Goal: Information Seeking & Learning: Learn about a topic

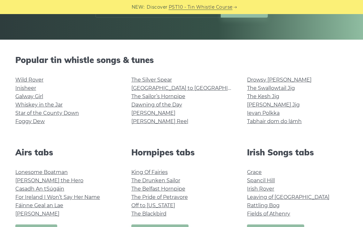
scroll to position [129, 0]
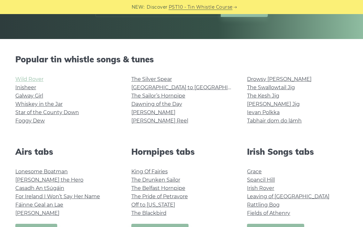
click at [36, 80] on link "Wild Rover" at bounding box center [29, 79] width 28 height 6
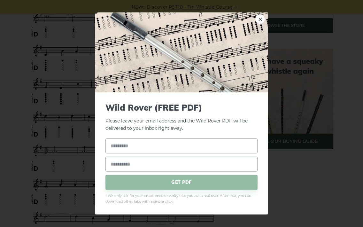
scroll to position [249, 0]
click at [263, 21] on link "×" at bounding box center [261, 19] width 10 height 10
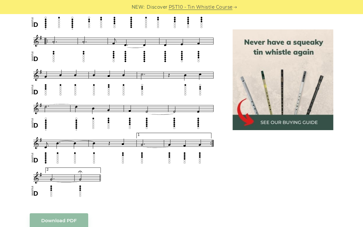
scroll to position [361, 0]
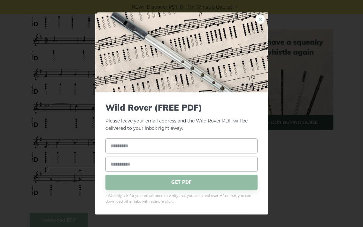
click at [262, 21] on link "×" at bounding box center [261, 19] width 10 height 10
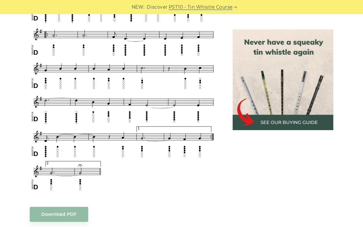
scroll to position [374, 0]
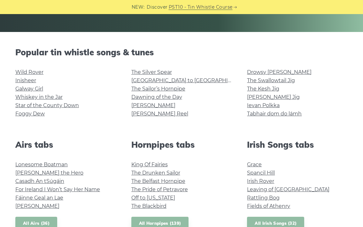
scroll to position [144, 0]
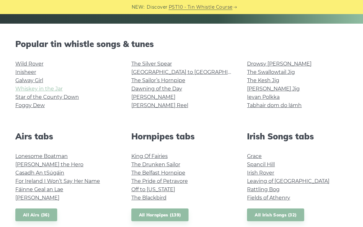
click at [37, 91] on link "Whiskey in the Jar" at bounding box center [38, 89] width 47 height 6
click at [32, 106] on link "Foggy Dew" at bounding box center [29, 105] width 29 height 6
click at [138, 96] on link "[PERSON_NAME]" at bounding box center [153, 97] width 44 height 6
click at [140, 99] on link "[PERSON_NAME]" at bounding box center [153, 97] width 44 height 6
click at [154, 106] on link "[PERSON_NAME] Reel" at bounding box center [159, 105] width 57 height 6
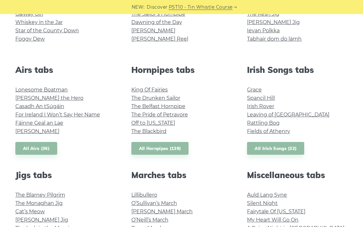
scroll to position [212, 0]
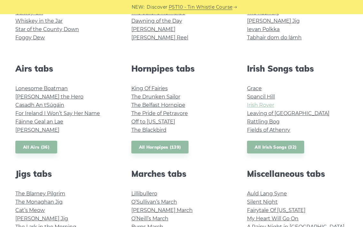
click at [263, 103] on link "Irish Rover" at bounding box center [260, 105] width 27 height 6
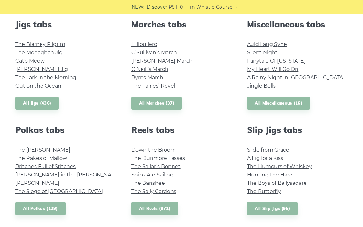
scroll to position [361, 0]
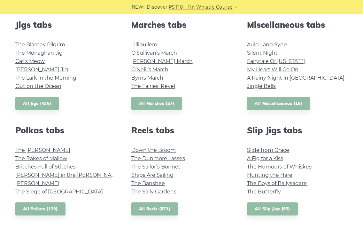
click at [37, 48] on li "The Blarney Pilgrim" at bounding box center [65, 45] width 101 height 8
click at [37, 47] on link "The Blarney Pilgrim" at bounding box center [40, 45] width 50 height 6
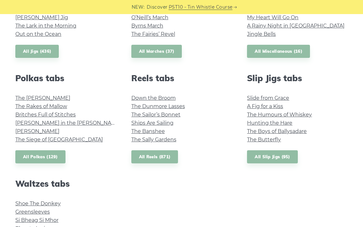
scroll to position [403, 0]
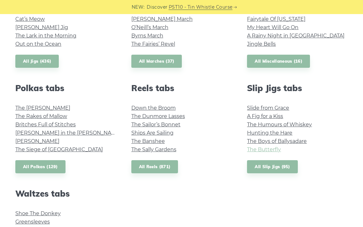
click at [271, 150] on link "The Butterfly" at bounding box center [264, 149] width 34 height 6
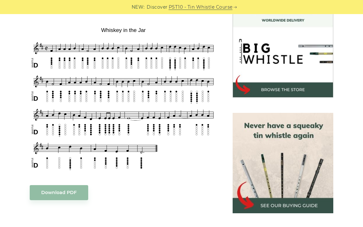
scroll to position [187, 0]
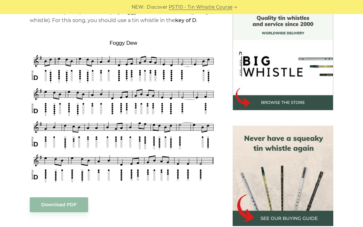
scroll to position [176, 0]
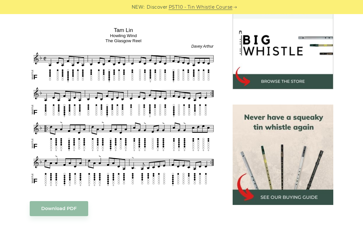
scroll to position [196, 0]
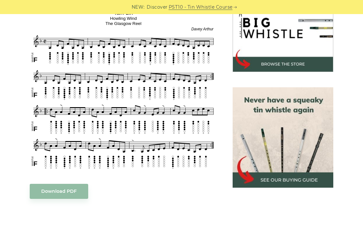
scroll to position [201, 0]
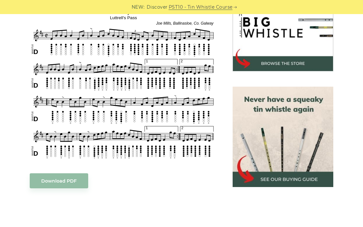
scroll to position [198, 0]
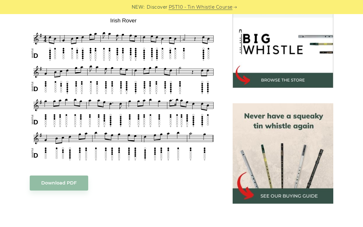
scroll to position [201, 0]
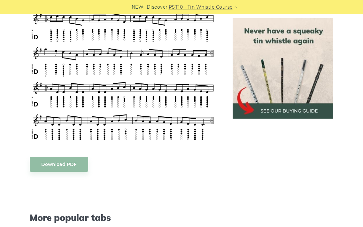
scroll to position [305, 0]
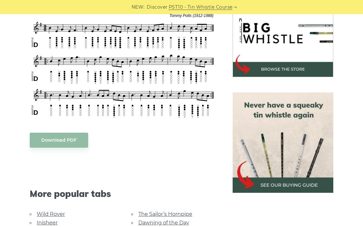
scroll to position [163, 0]
